Goal: Information Seeking & Learning: Learn about a topic

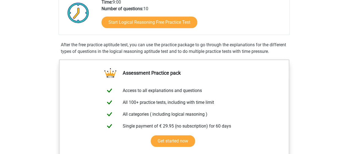
scroll to position [105, 0]
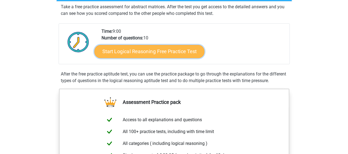
click at [167, 51] on link "Start Logical Reasoning Free Practice Test" at bounding box center [149, 51] width 110 height 13
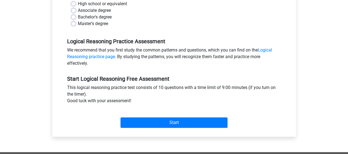
scroll to position [138, 0]
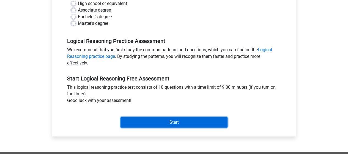
click at [181, 121] on input "Start" at bounding box center [174, 122] width 107 height 10
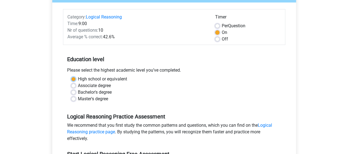
scroll to position [62, 0]
click at [110, 83] on label "Associate degree" at bounding box center [94, 86] width 33 height 7
click at [76, 83] on input "Associate degree" at bounding box center [73, 86] width 4 height 6
radio input "true"
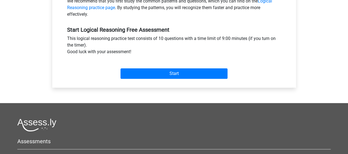
scroll to position [187, 0]
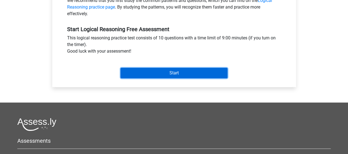
click at [183, 75] on input "Start" at bounding box center [174, 73] width 107 height 10
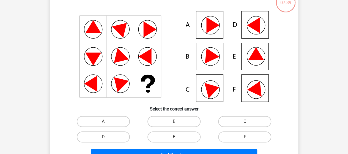
scroll to position [39, 0]
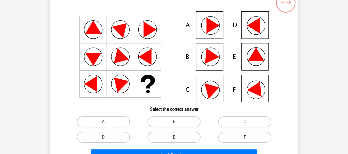
click at [238, 137] on label "F" at bounding box center [244, 137] width 53 height 11
click at [245, 137] on input "F" at bounding box center [247, 139] width 4 height 4
radio input "true"
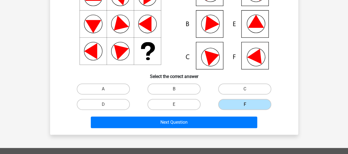
scroll to position [80, 0]
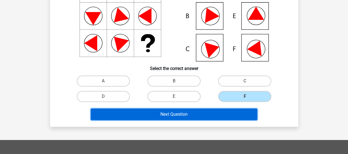
click at [155, 115] on button "Next Question" at bounding box center [174, 114] width 167 height 12
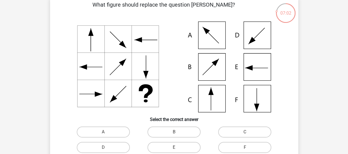
scroll to position [29, 0]
click at [232, 135] on label "C" at bounding box center [244, 131] width 53 height 11
click at [245, 135] on input "C" at bounding box center [247, 134] width 4 height 4
radio input "true"
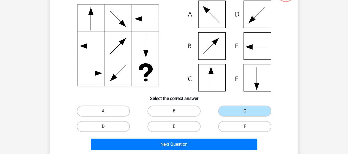
scroll to position [57, 0]
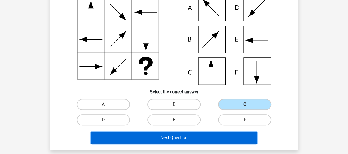
click at [217, 135] on button "Next Question" at bounding box center [174, 138] width 167 height 12
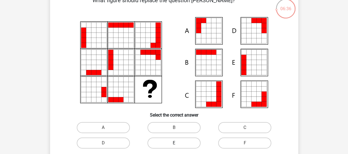
scroll to position [34, 0]
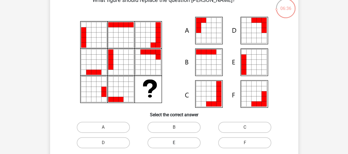
click at [176, 142] on label "E" at bounding box center [174, 142] width 53 height 11
click at [176, 143] on input "E" at bounding box center [176, 145] width 4 height 4
radio input "true"
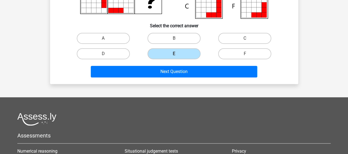
scroll to position [123, 0]
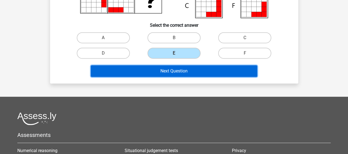
click at [196, 69] on button "Next Question" at bounding box center [174, 71] width 167 height 12
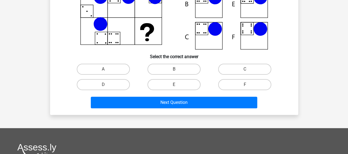
scroll to position [92, 0]
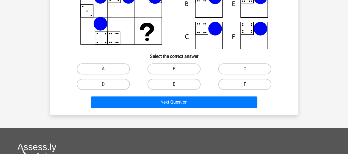
click at [240, 87] on label "F" at bounding box center [244, 84] width 53 height 11
click at [245, 87] on input "F" at bounding box center [247, 86] width 4 height 4
radio input "true"
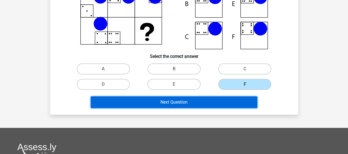
click at [204, 99] on button "Next Question" at bounding box center [174, 102] width 167 height 12
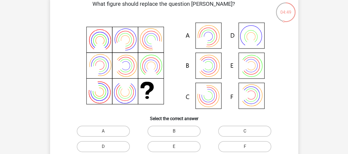
scroll to position [30, 0]
click at [216, 135] on div "C" at bounding box center [245, 130] width 66 height 11
click at [110, 132] on label "A" at bounding box center [103, 130] width 53 height 11
click at [107, 132] on input "A" at bounding box center [105, 133] width 4 height 4
radio input "true"
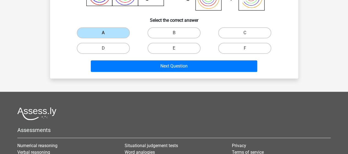
scroll to position [135, 0]
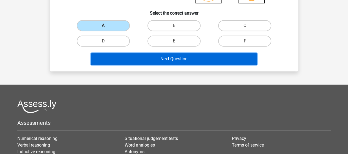
click at [171, 60] on button "Next Question" at bounding box center [174, 59] width 167 height 12
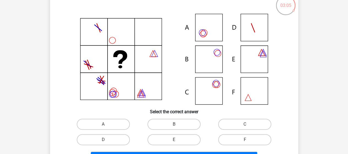
scroll to position [37, 0]
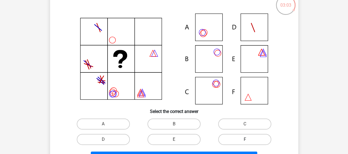
click at [232, 138] on label "F" at bounding box center [244, 139] width 53 height 11
click at [245, 139] on input "F" at bounding box center [247, 141] width 4 height 4
radio input "true"
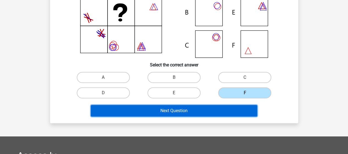
click at [197, 109] on button "Next Question" at bounding box center [174, 111] width 167 height 12
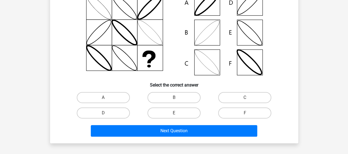
scroll to position [65, 0]
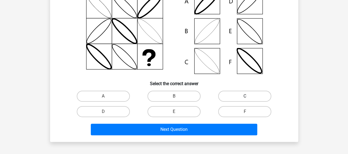
click at [251, 94] on label "C" at bounding box center [244, 96] width 53 height 11
click at [249, 96] on input "C" at bounding box center [247, 98] width 4 height 4
radio input "true"
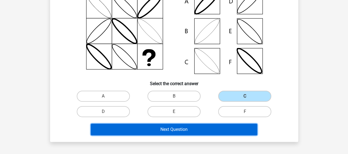
click at [222, 130] on button "Next Question" at bounding box center [174, 130] width 167 height 12
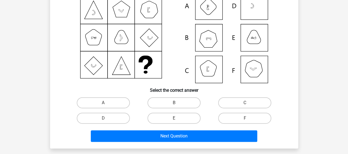
scroll to position [59, 0]
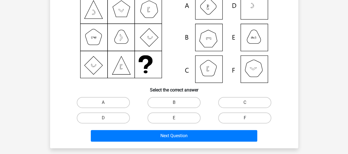
click at [219, 119] on label "F" at bounding box center [244, 117] width 53 height 11
click at [245, 119] on input "F" at bounding box center [247, 120] width 4 height 4
radio input "true"
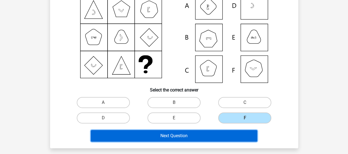
click at [199, 139] on button "Next Question" at bounding box center [174, 136] width 167 height 12
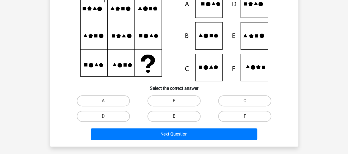
scroll to position [61, 0]
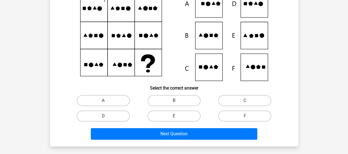
click at [176, 99] on label "B" at bounding box center [174, 100] width 53 height 11
click at [176, 100] on input "B" at bounding box center [176, 102] width 4 height 4
radio input "true"
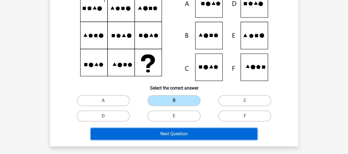
click at [170, 131] on button "Next Question" at bounding box center [174, 134] width 167 height 12
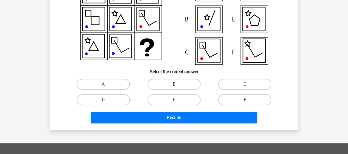
scroll to position [77, 0]
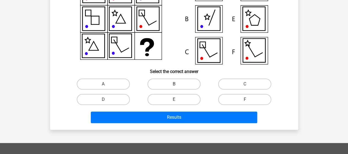
click at [176, 81] on label "B" at bounding box center [174, 83] width 53 height 11
click at [176, 84] on input "B" at bounding box center [176, 86] width 4 height 4
radio input "true"
click at [173, 111] on div "Results" at bounding box center [174, 116] width 231 height 18
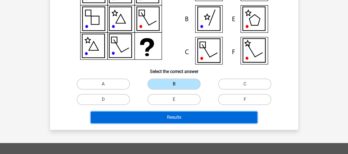
click at [173, 116] on button "Results" at bounding box center [174, 118] width 167 height 12
